Goal: Transaction & Acquisition: Purchase product/service

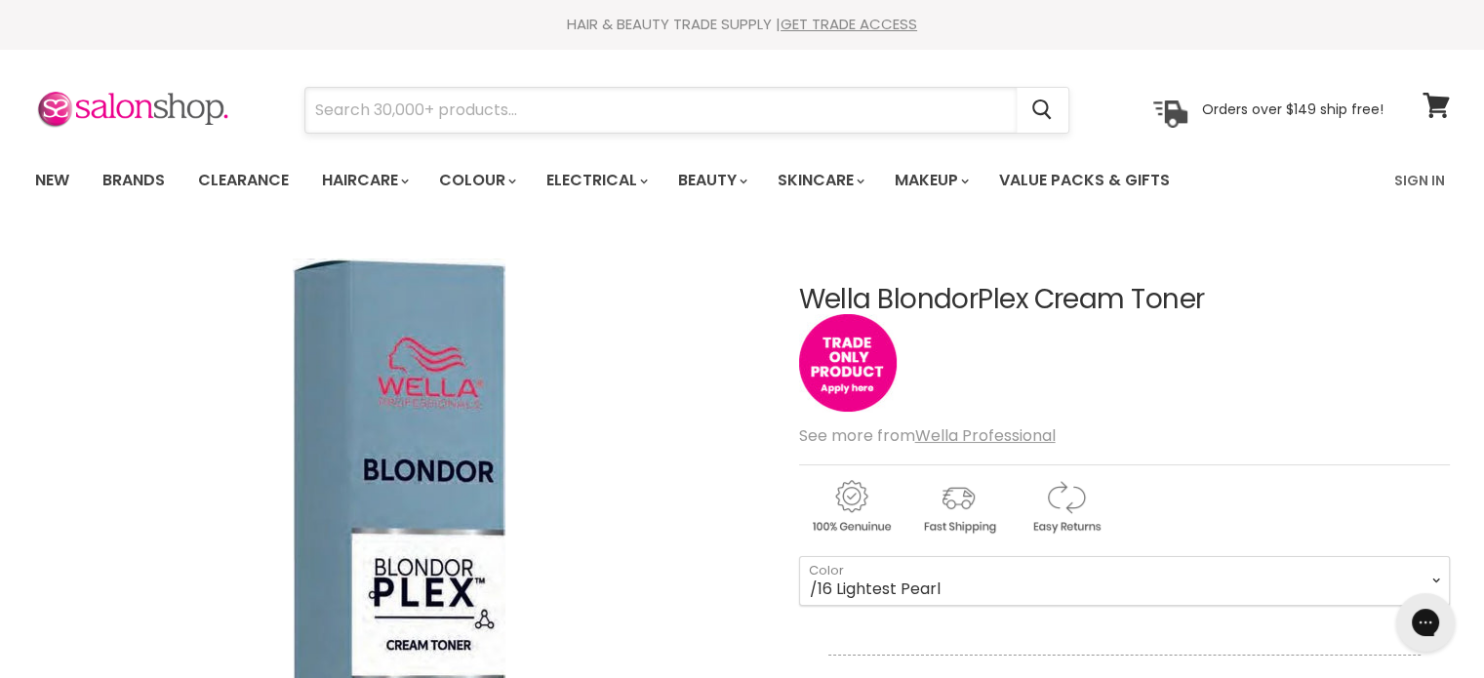
click at [493, 112] on input "Search" at bounding box center [660, 110] width 711 height 45
type input "blondor"
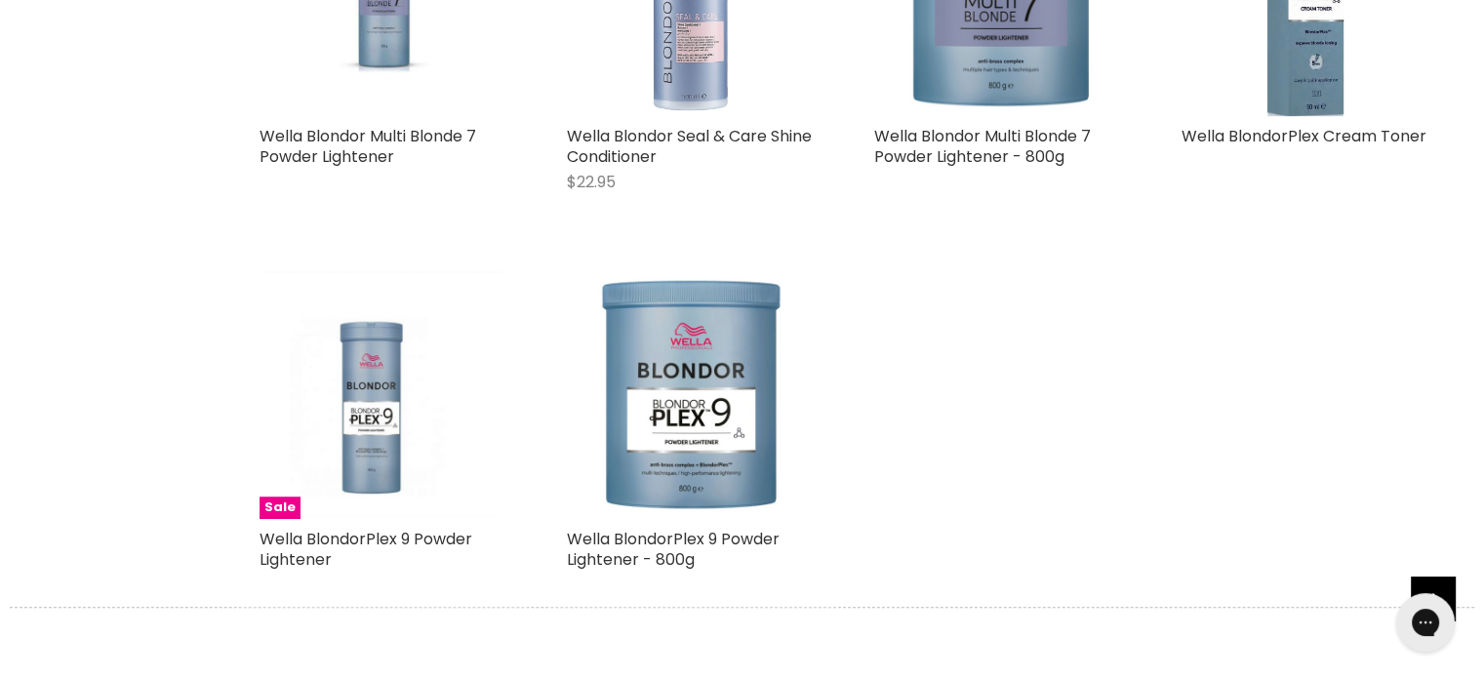
scroll to position [952, 0]
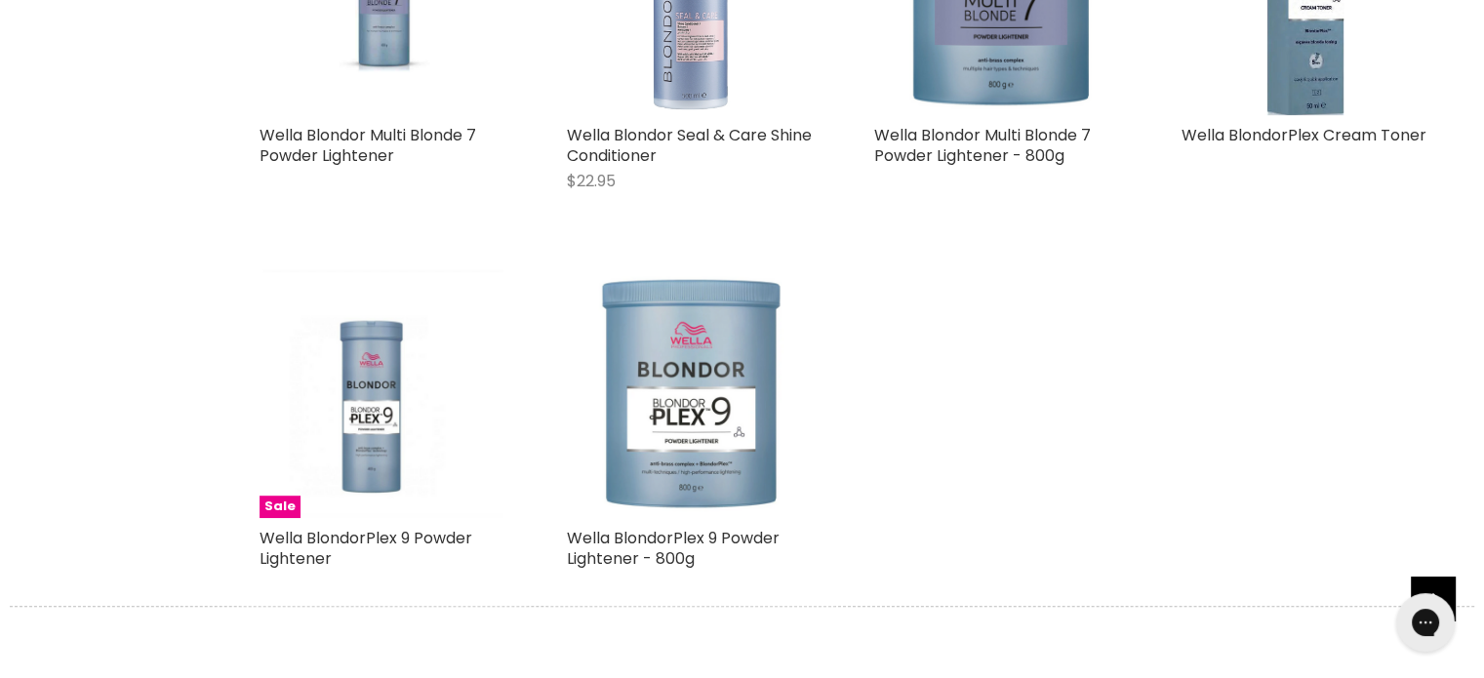
click at [691, 436] on img "Main content" at bounding box center [691, 393] width 228 height 249
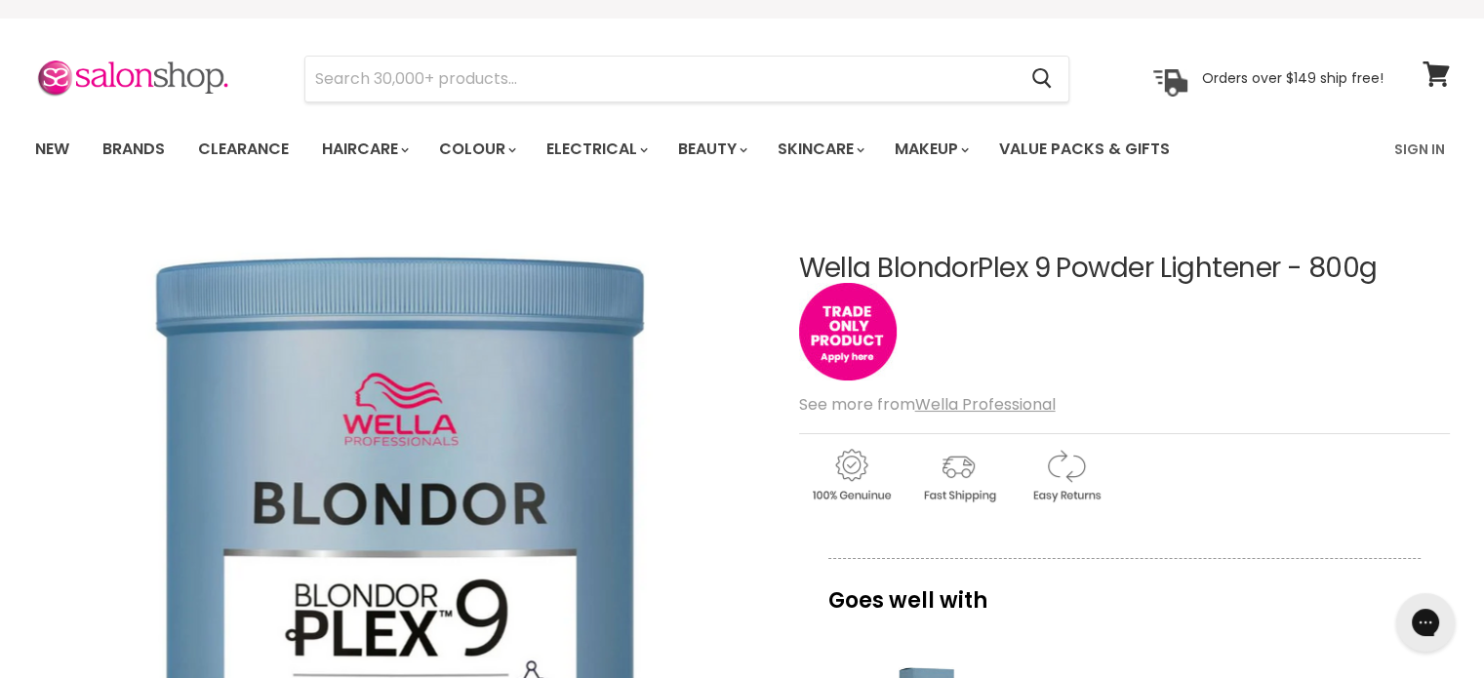
scroll to position [27, 0]
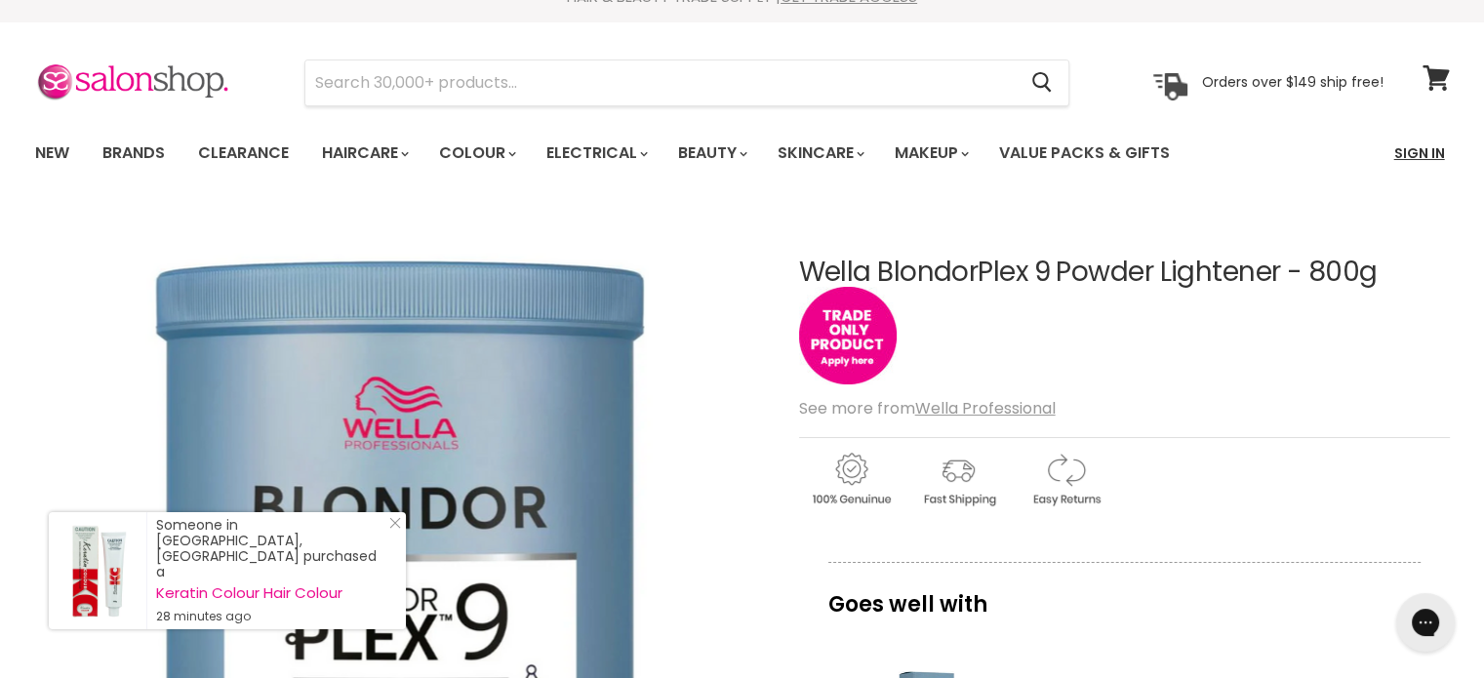
click at [1422, 156] on link "Sign In" at bounding box center [1419, 153] width 74 height 41
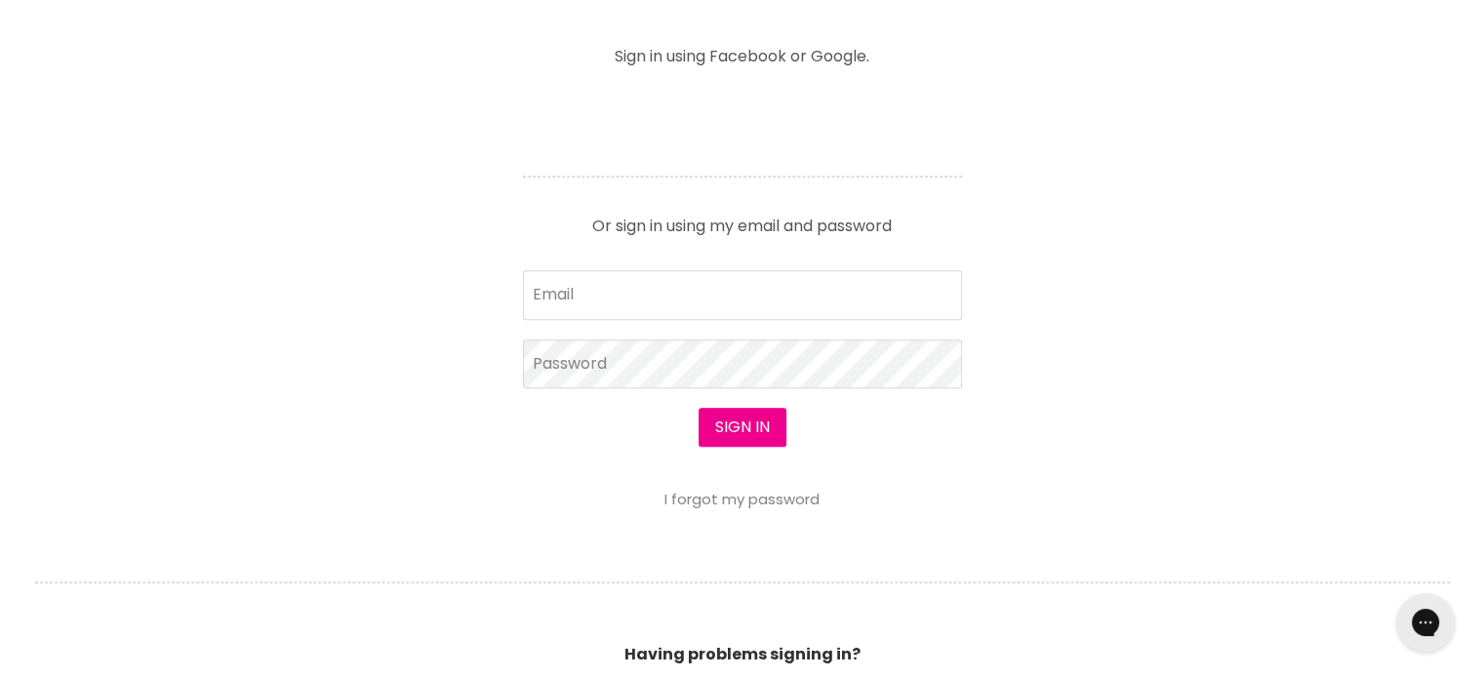
scroll to position [771, 0]
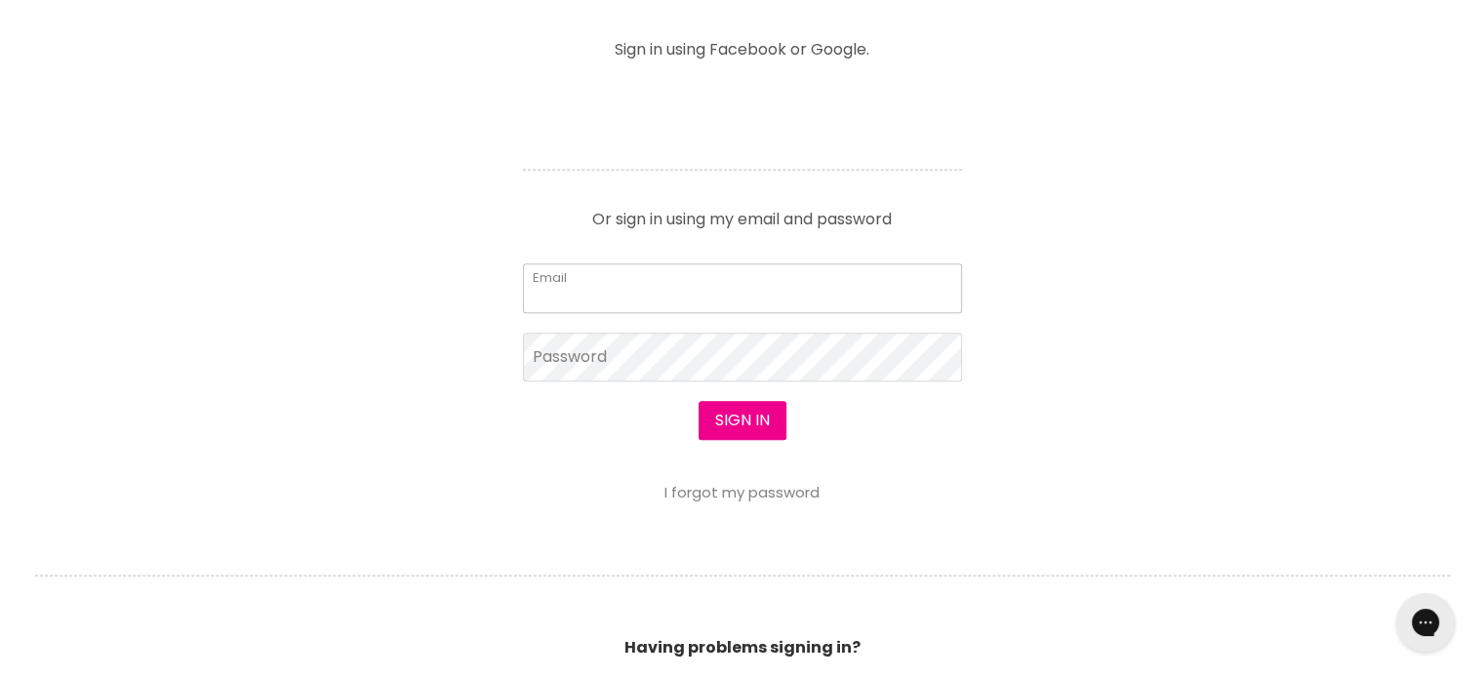
click at [599, 266] on input "Email" at bounding box center [742, 287] width 439 height 49
click at [459, 288] on section "Welcome to SalonShop I am a new customer Create a new account for a better shop…" at bounding box center [742, 223] width 1484 height 1202
